Goal: Check status: Check status

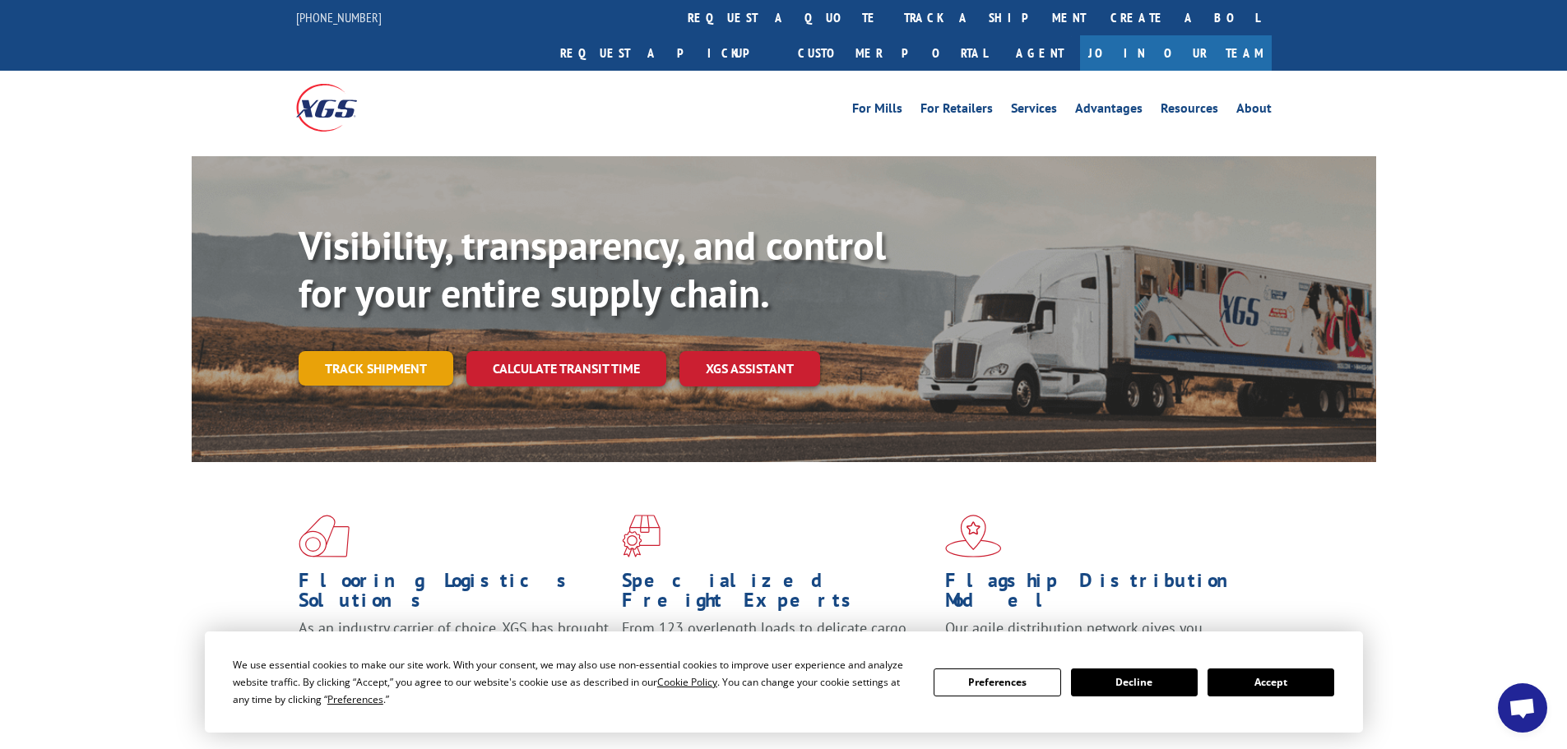
click at [370, 351] on link "Track shipment" at bounding box center [376, 368] width 155 height 35
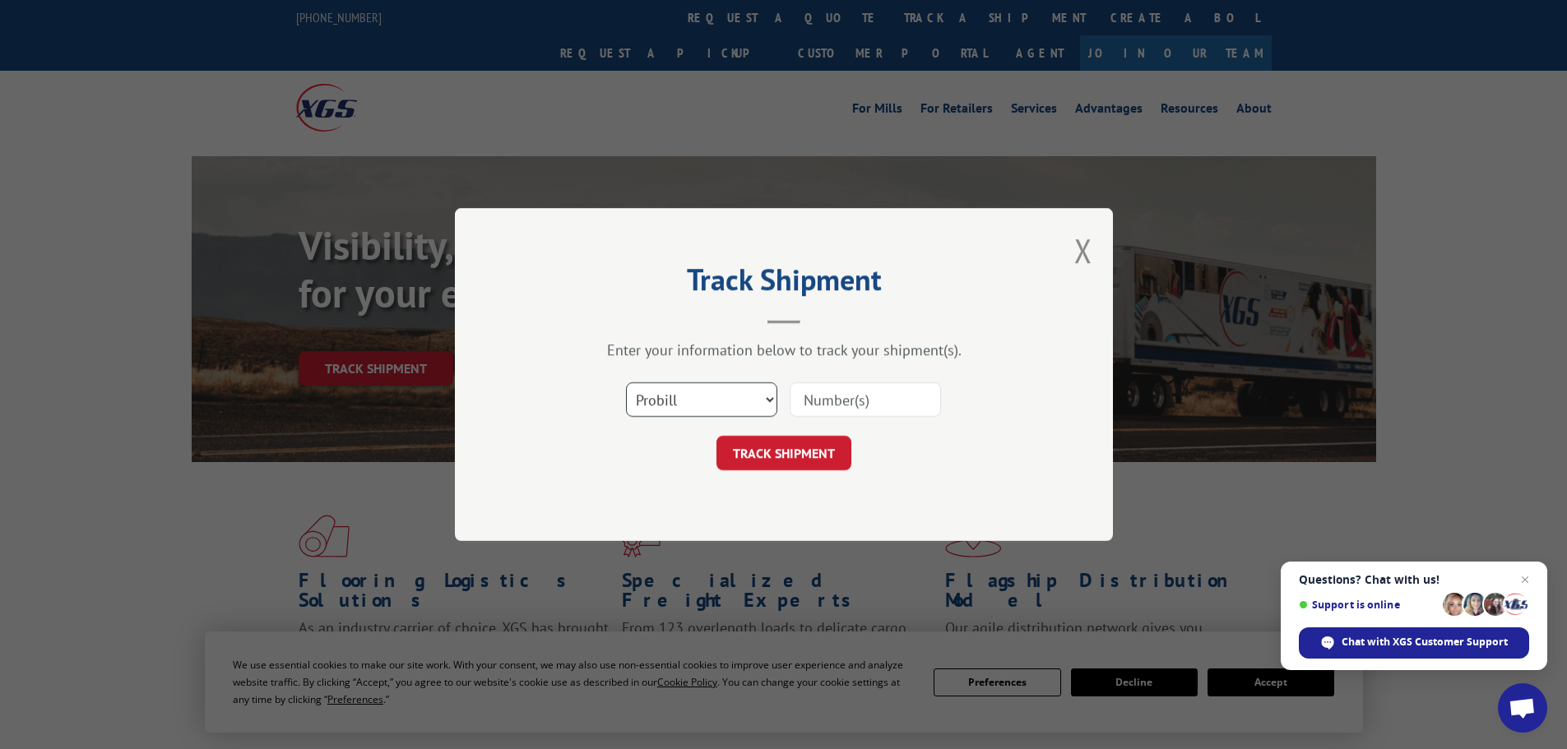
click at [757, 406] on select "Select category... Probill BOL PO" at bounding box center [701, 400] width 151 height 35
select select "bol"
click at [626, 383] on select "Select category... Probill BOL PO" at bounding box center [701, 400] width 151 height 35
click at [826, 407] on input at bounding box center [865, 400] width 151 height 35
type input "5254175"
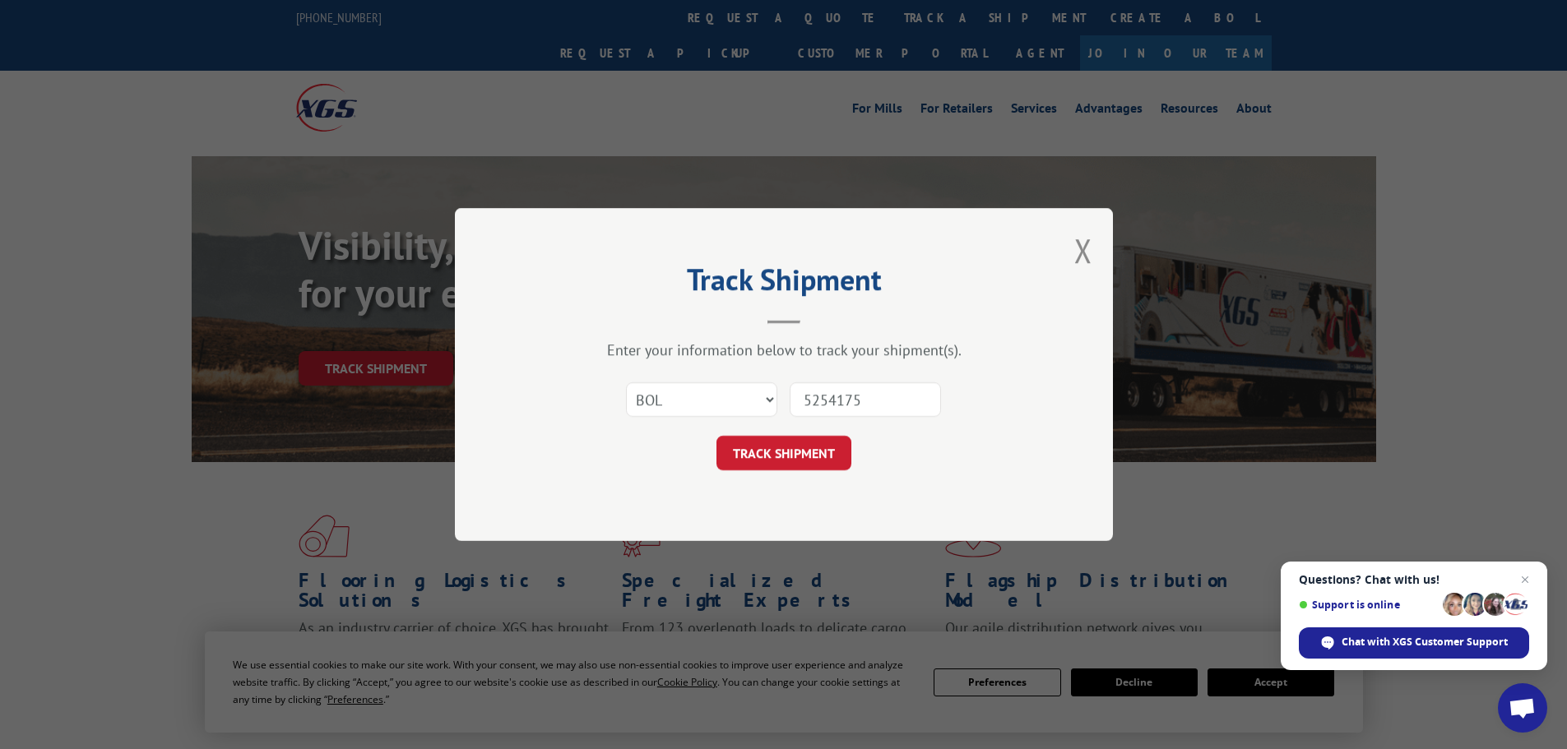
click at [717, 436] on button "TRACK SHIPMENT" at bounding box center [784, 453] width 135 height 35
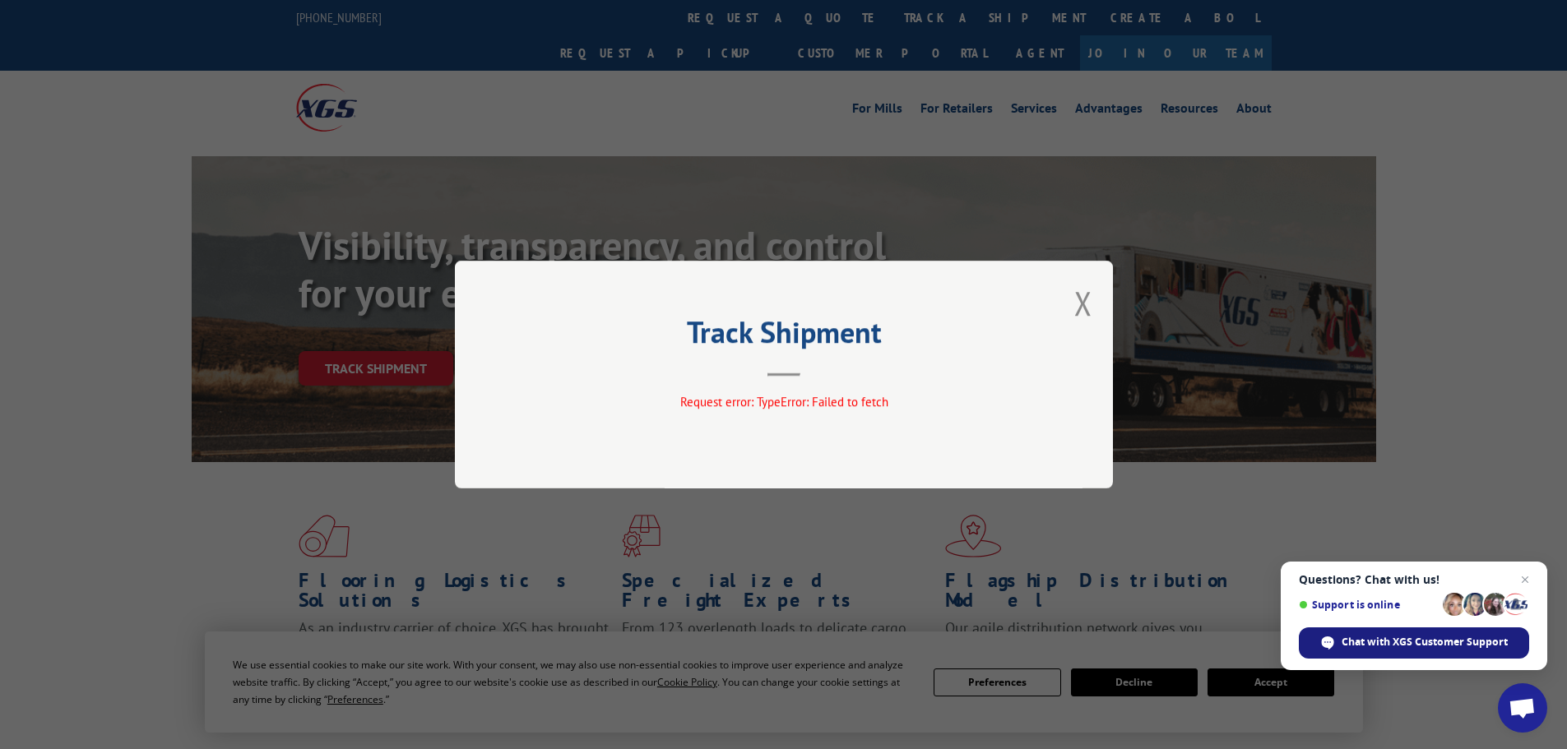
click at [1353, 639] on span "Chat with XGS Customer Support" at bounding box center [1425, 642] width 166 height 15
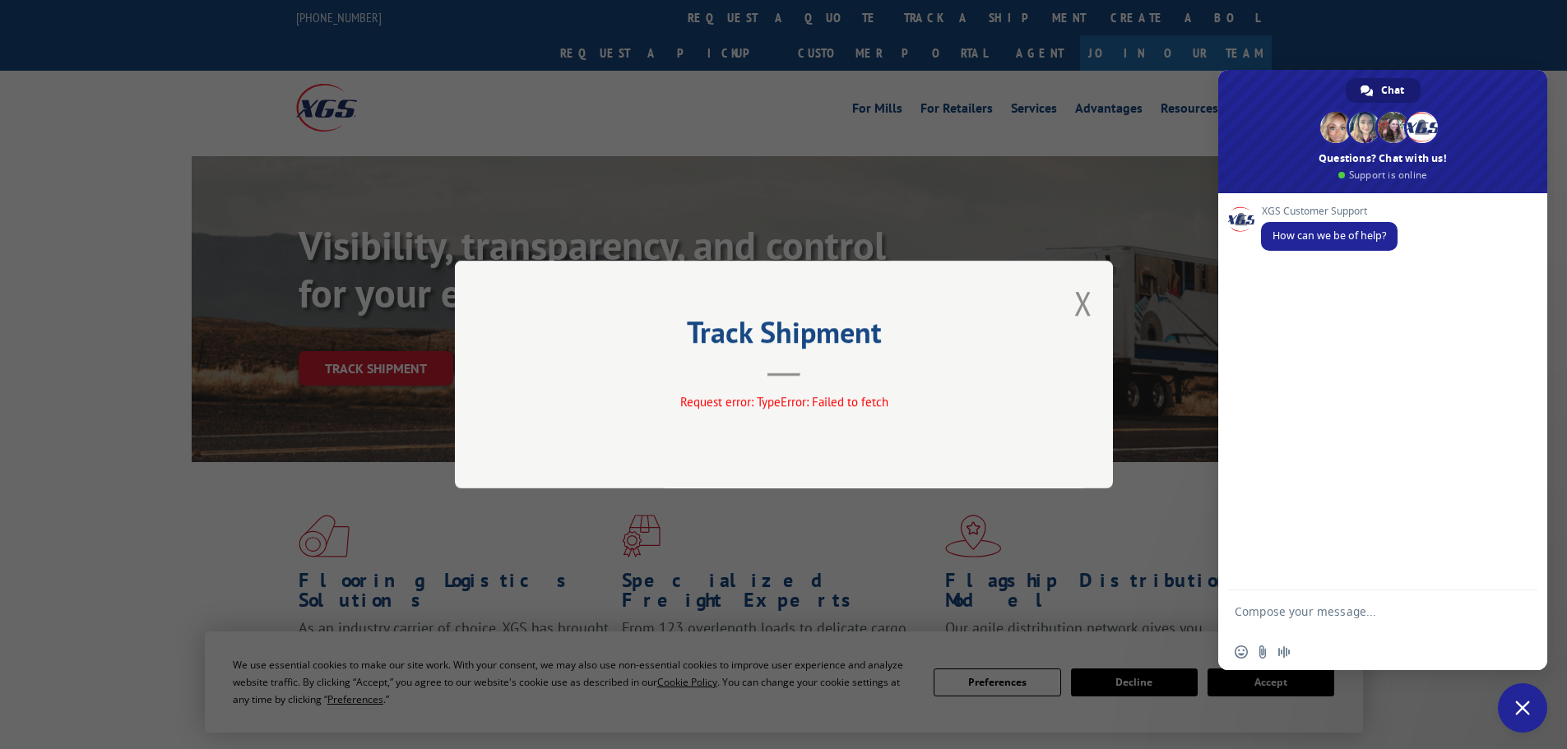
click at [1263, 605] on textarea "Compose your message..." at bounding box center [1365, 620] width 260 height 30
type textarea "can you give me an update on 5254175. Thanks"
click at [1523, 607] on span "Send" at bounding box center [1519, 611] width 12 height 12
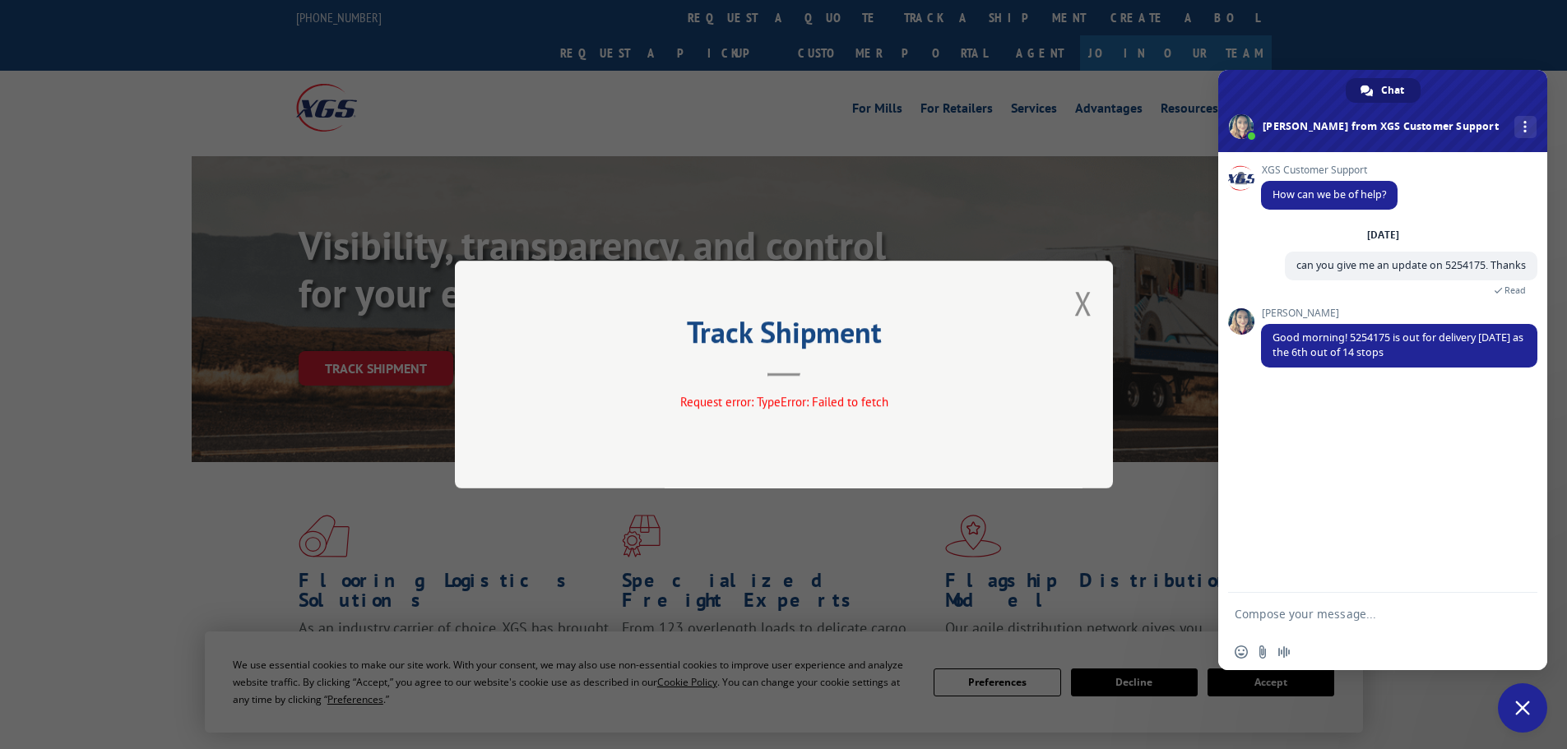
click at [1274, 619] on textarea "Compose your message..." at bounding box center [1365, 614] width 260 height 15
type textarea "Great!! Thanks"
click at [1522, 610] on span "Send" at bounding box center [1519, 614] width 12 height 12
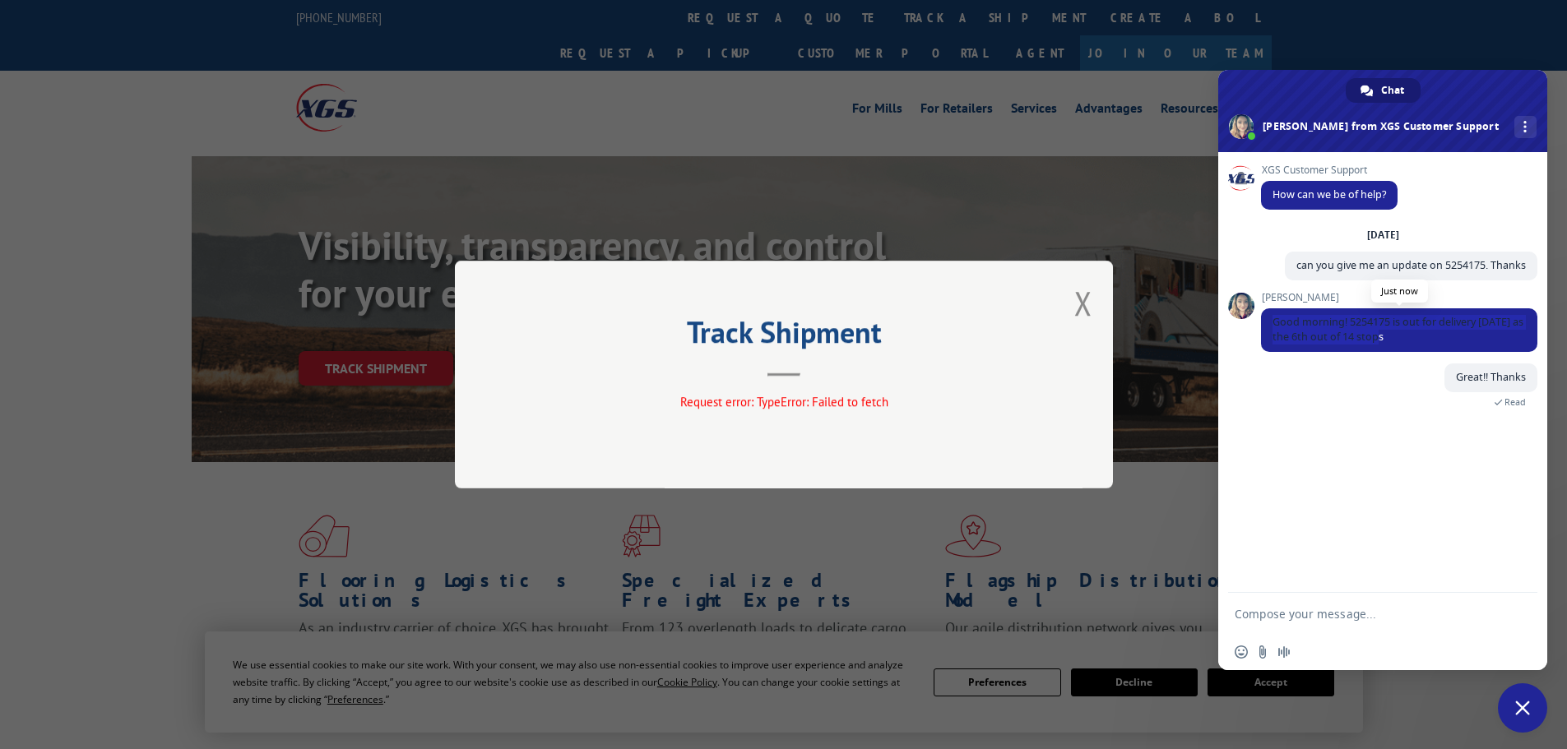
drag, startPoint x: 1274, startPoint y: 318, endPoint x: 1533, endPoint y: 345, distance: 260.5
click at [1533, 345] on span "Good morning! 5254175 is out for delivery [DATE] as the 6th out of 14 stops" at bounding box center [1399, 330] width 276 height 44
copy span "Good morning! 5254175 is out for delivery [DATE] as the 6th out of 14 stops"
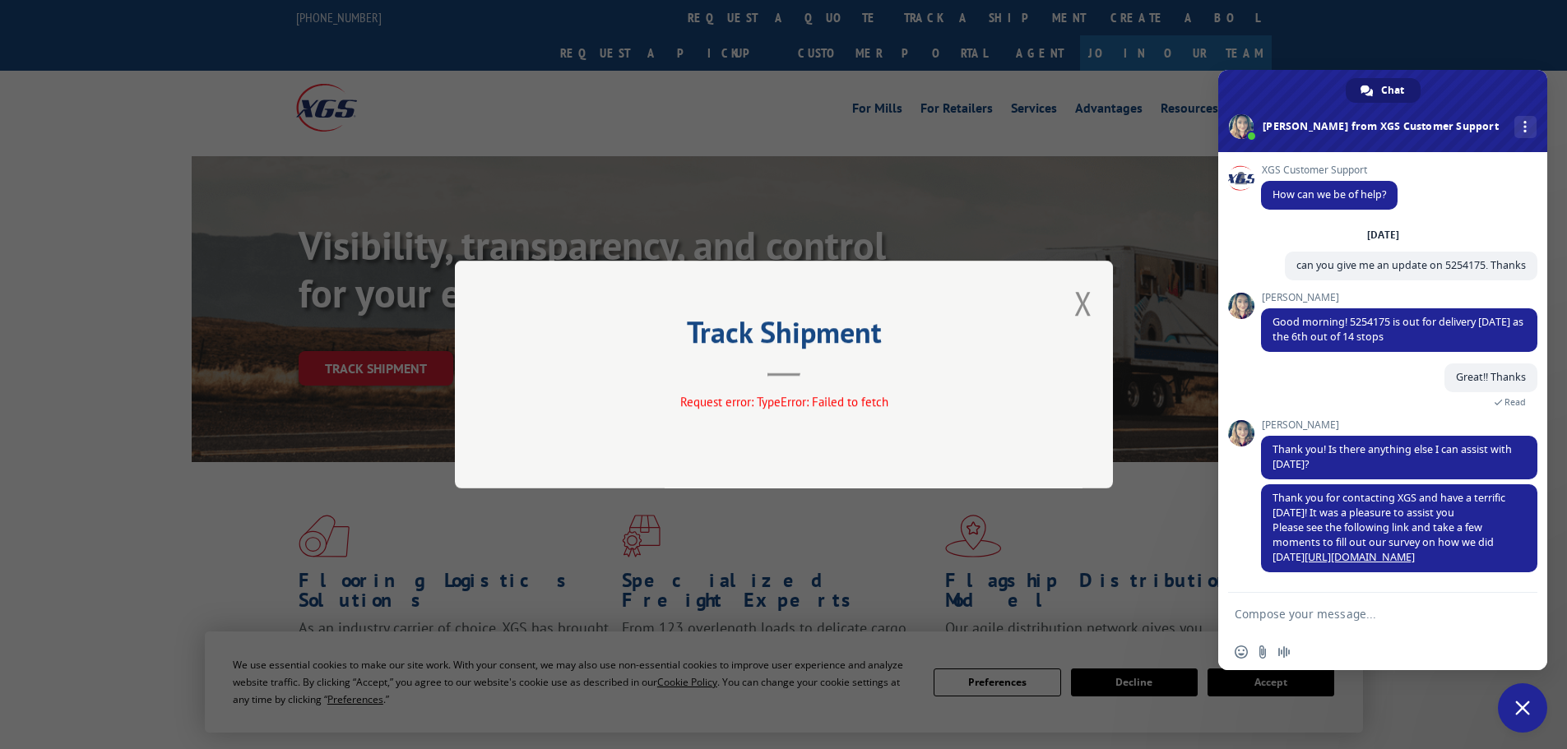
click at [1278, 617] on textarea "Compose your message..." at bounding box center [1365, 614] width 260 height 15
type textarea "All good for now. Thanks"
click at [1523, 611] on span "Send" at bounding box center [1519, 614] width 12 height 12
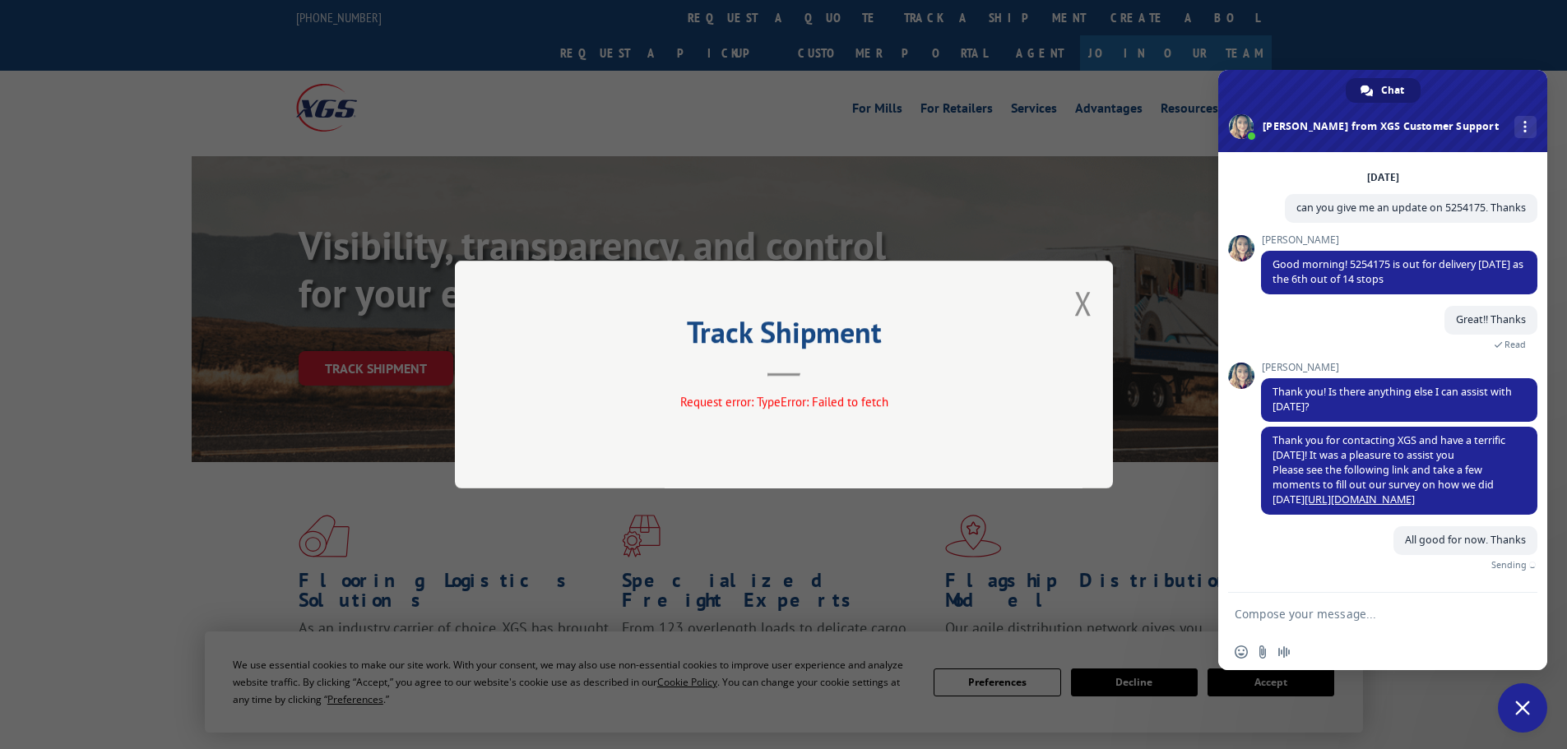
scroll to position [39, 0]
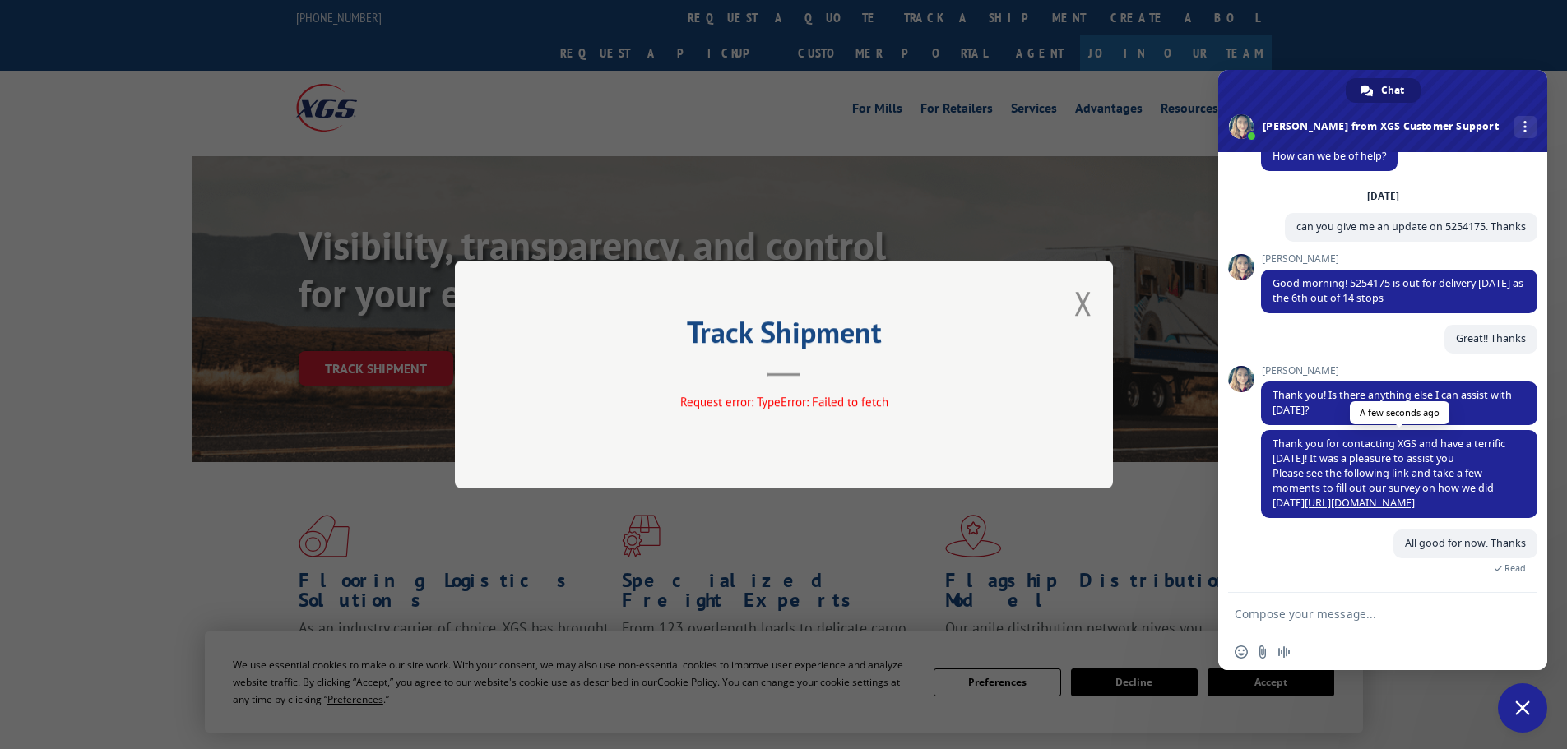
click at [1322, 506] on link "[URL][DOMAIN_NAME]" at bounding box center [1360, 503] width 110 height 14
click at [1518, 710] on span "Close chat" at bounding box center [1522, 708] width 15 height 15
